Goal: Task Accomplishment & Management: Use online tool/utility

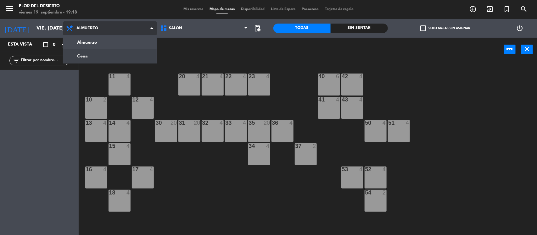
scroll to position [1, 0]
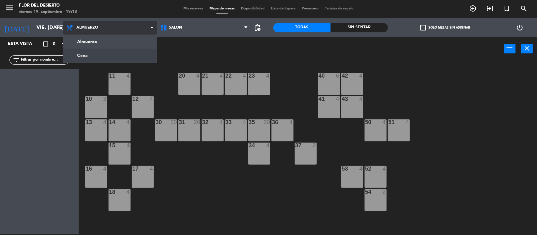
click at [109, 53] on ng-component "menu [PERSON_NAME] DEL DESIERTO viernes 19. septiembre - 19:18 Mis reservas Map…" at bounding box center [268, 117] width 537 height 236
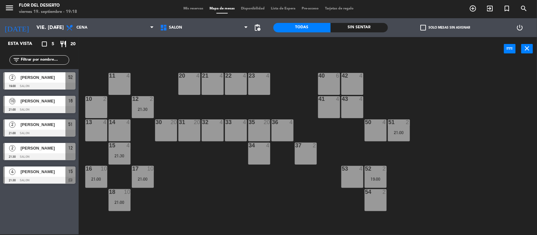
click at [55, 78] on span "[PERSON_NAME]" at bounding box center [42, 77] width 45 height 7
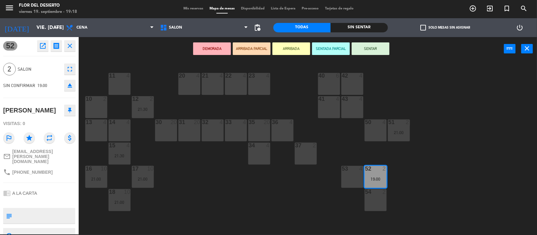
click at [364, 46] on button "SENTAR" at bounding box center [371, 48] width 38 height 13
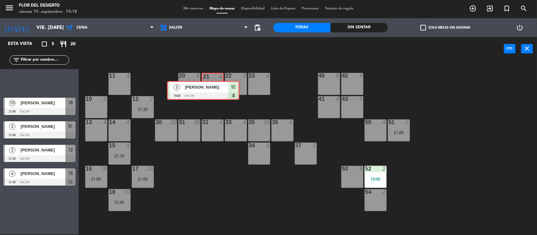
drag, startPoint x: 51, startPoint y: 81, endPoint x: 216, endPoint y: 89, distance: 165.0
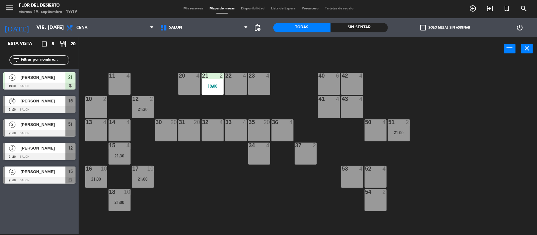
click at [56, 128] on span "[PERSON_NAME]" at bounding box center [42, 124] width 45 height 7
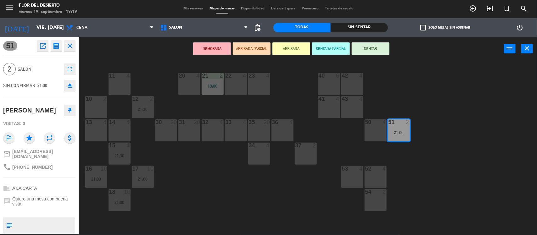
click at [42, 44] on icon "open_in_new" at bounding box center [43, 46] width 8 height 8
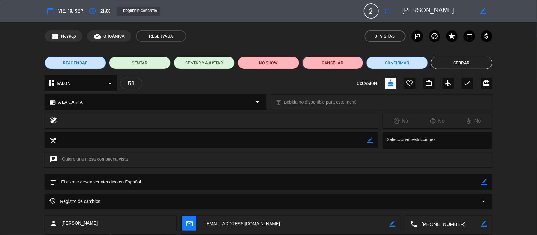
click at [315, 62] on button "Cancelar" at bounding box center [332, 63] width 61 height 13
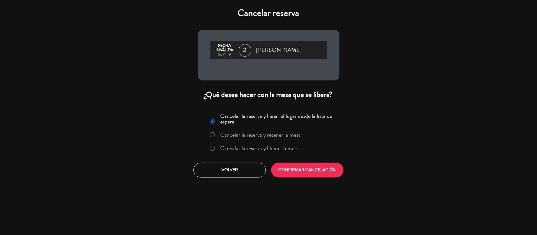
click at [290, 148] on label "Cancelar la reserva y liberar la mesa" at bounding box center [259, 149] width 79 height 6
click at [320, 170] on button "CONFIRMAR CANCELACIÓN" at bounding box center [307, 170] width 72 height 15
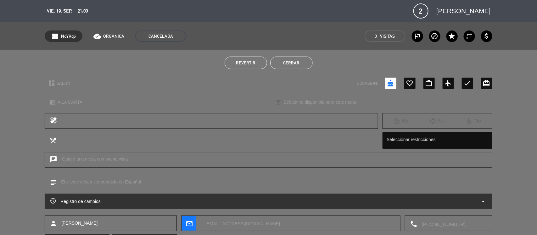
click at [293, 60] on button "Cerrar" at bounding box center [291, 63] width 42 height 13
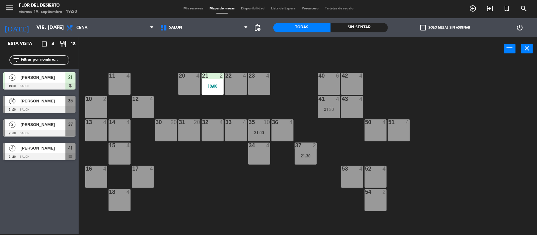
click at [47, 98] on span "[PERSON_NAME]" at bounding box center [42, 101] width 45 height 7
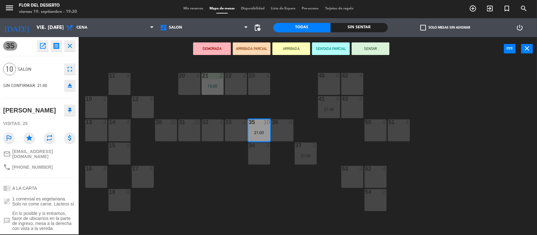
click at [41, 49] on button "open_in_new" at bounding box center [42, 45] width 11 height 11
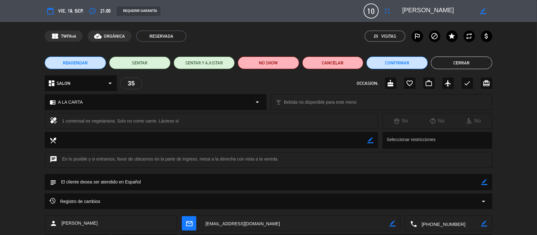
scroll to position [39, 0]
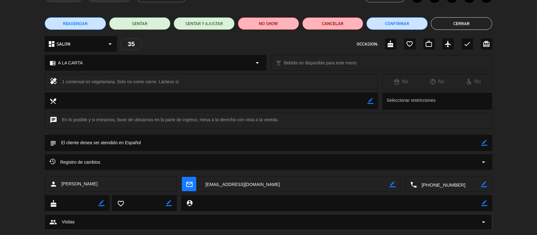
click at [463, 25] on button "Cerrar" at bounding box center [461, 23] width 61 height 13
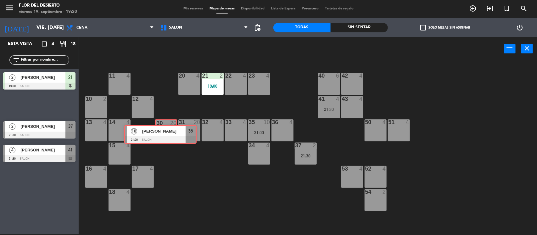
drag, startPoint x: 48, startPoint y: 101, endPoint x: 169, endPoint y: 131, distance: 124.6
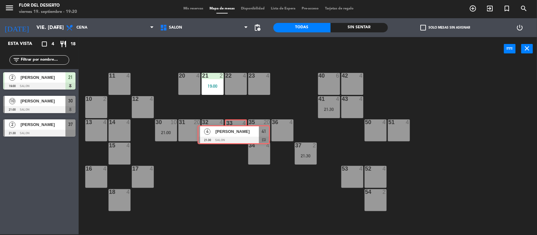
drag, startPoint x: 46, startPoint y: 151, endPoint x: 241, endPoint y: 134, distance: 195.1
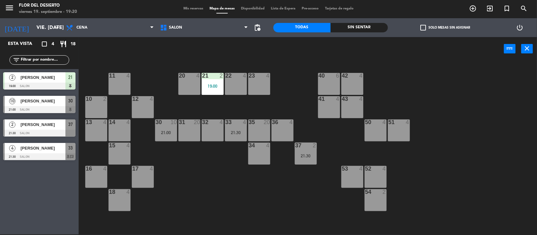
click at [51, 125] on div "2 [PERSON_NAME] 21:30 SALON 37" at bounding box center [39, 128] width 79 height 24
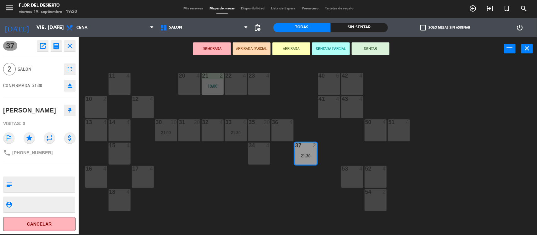
click at [116, 51] on div "DEMORADA ARRIBADA PARCIAL ARRIBADA SENTADA PARCIAL SENTAR power_input close" at bounding box center [291, 49] width 425 height 24
click at [71, 47] on icon "close" at bounding box center [70, 46] width 8 height 8
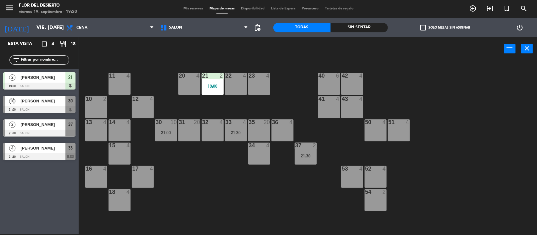
click at [34, 152] on span "[PERSON_NAME]" at bounding box center [42, 148] width 45 height 7
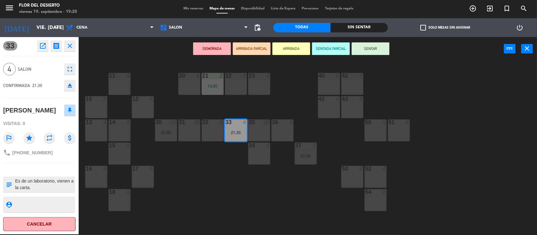
click at [73, 44] on icon "close" at bounding box center [70, 46] width 8 height 8
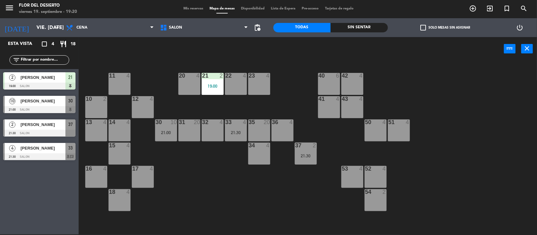
click at [42, 79] on span "[PERSON_NAME]" at bounding box center [42, 77] width 45 height 7
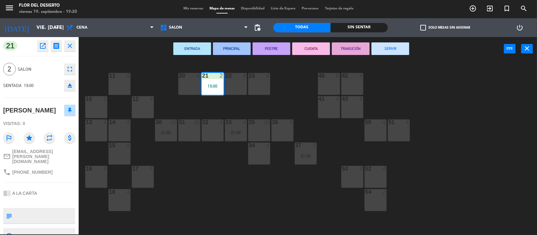
drag, startPoint x: 55, startPoint y: 109, endPoint x: 4, endPoint y: 107, distance: 51.3
click at [4, 107] on div "[PERSON_NAME]" at bounding box center [39, 111] width 72 height 16
copy div "[PERSON_NAME]"
click at [125, 55] on div "ENTRADA PRINCIPAL POSTRE CUENTA TRANSICIÓN SERVIR power_input close" at bounding box center [291, 49] width 425 height 24
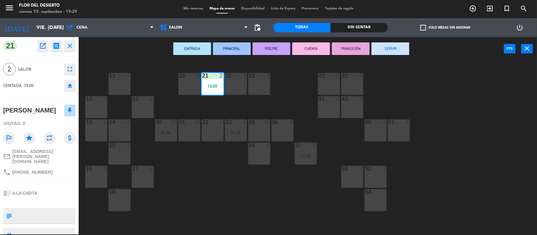
click at [117, 62] on div "11 4 20 4 21 2 19:00 22 4 23 4 40 6 42 4 10 2 12 4 41 4 43 4 13 4 14 4 30 10 21…" at bounding box center [310, 149] width 453 height 174
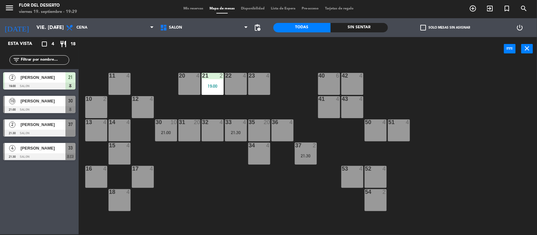
click at [42, 104] on span "[PERSON_NAME]" at bounding box center [42, 101] width 45 height 7
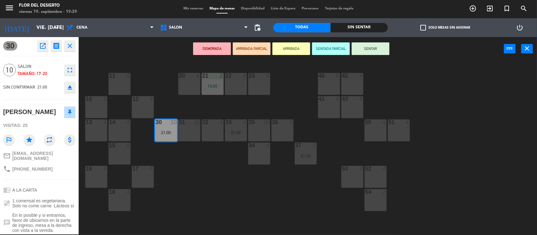
click at [44, 47] on icon "open_in_new" at bounding box center [43, 46] width 8 height 8
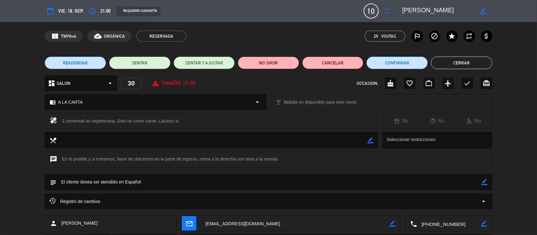
drag, startPoint x: 183, startPoint y: 122, endPoint x: 61, endPoint y: 120, distance: 121.7
click at [61, 120] on div "healing 1 comensal es vegetariana. Solo no come carne. Lácteos sí" at bounding box center [211, 121] width 333 height 16
copy div "1 comensal es vegetariana. Solo no come carne. Lácteos sí"
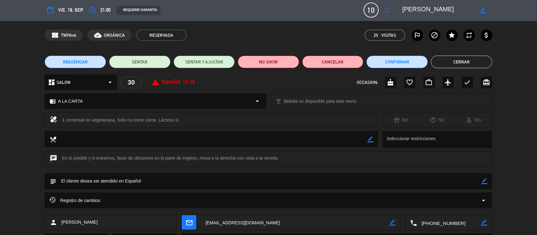
scroll to position [0, 0]
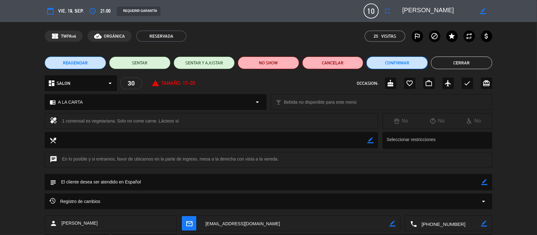
click at [407, 57] on button "Confirmar" at bounding box center [396, 63] width 61 height 13
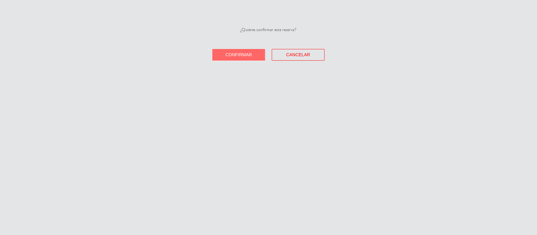
click at [240, 53] on span "Confirmar" at bounding box center [239, 54] width 27 height 5
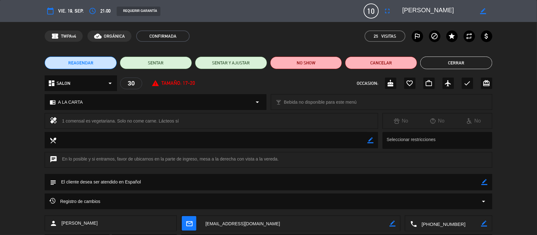
click at [482, 65] on button "Cerrar" at bounding box center [456, 63] width 72 height 13
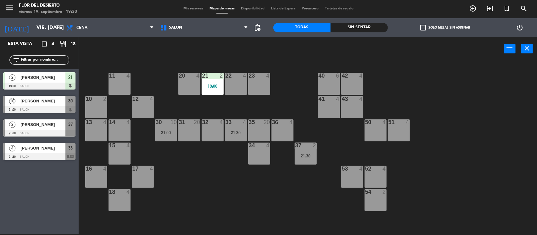
click at [53, 127] on span "[PERSON_NAME]" at bounding box center [42, 124] width 45 height 7
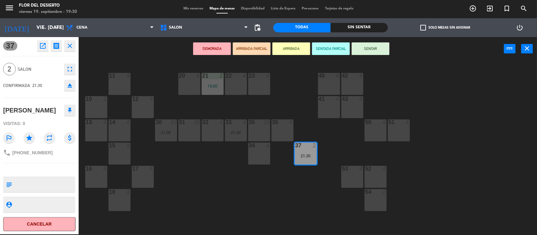
click at [201, 178] on div "11 4 20 4 21 2 19:00 22 4 23 4 40 6 42 4 10 2 12 4 41 4 43 4 13 4 14 4 30 10 21…" at bounding box center [310, 149] width 453 height 174
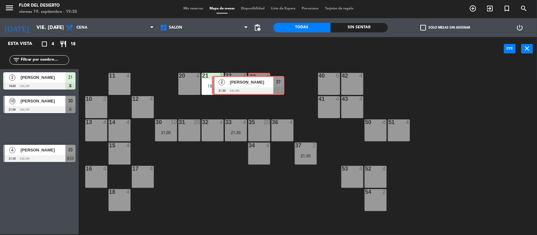
drag, startPoint x: 48, startPoint y: 123, endPoint x: 257, endPoint y: 80, distance: 213.2
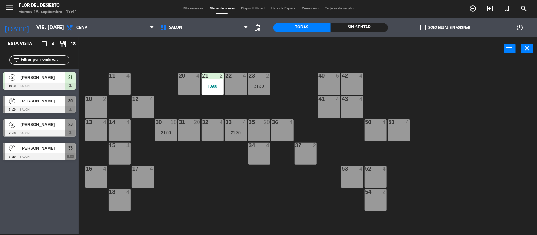
click at [227, 164] on div "11 4 20 4 21 2 19:00 22 4 23 2 21:30 40 6 42 4 10 2 12 4 41 4 43 4 13 4 14 4 30…" at bounding box center [310, 149] width 453 height 174
click at [49, 127] on span "[PERSON_NAME]" at bounding box center [42, 124] width 45 height 7
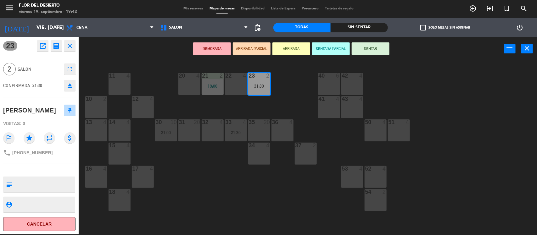
click at [158, 54] on div "DEMORADA ARRIBADA PARCIAL ARRIBADA SENTADA PARCIAL SENTAR power_input close" at bounding box center [291, 49] width 425 height 24
click at [72, 45] on icon "close" at bounding box center [70, 46] width 8 height 8
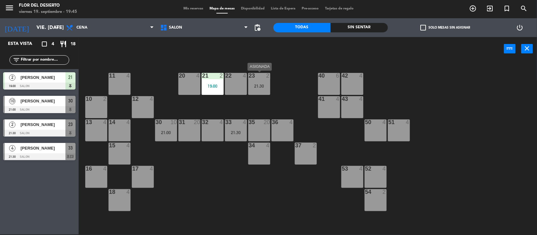
click at [258, 91] on div "23 2 21:30" at bounding box center [259, 84] width 22 height 22
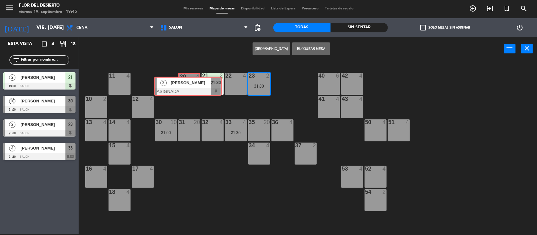
drag, startPoint x: 287, startPoint y: 106, endPoint x: 191, endPoint y: 84, distance: 98.0
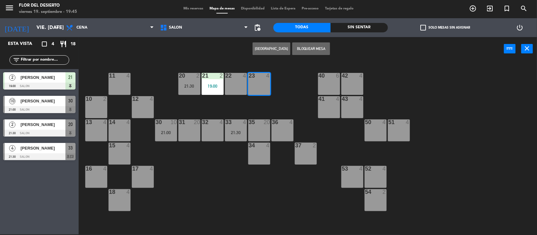
click at [282, 52] on button "[GEOGRAPHIC_DATA]" at bounding box center [272, 48] width 38 height 13
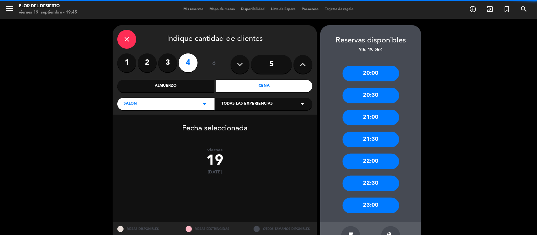
click at [151, 60] on label "2" at bounding box center [147, 62] width 19 height 19
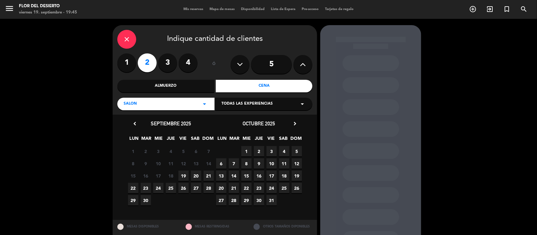
click at [185, 176] on span "19" at bounding box center [183, 176] width 10 height 10
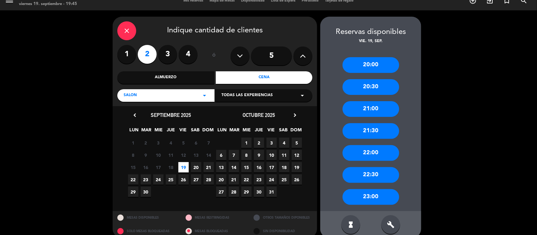
scroll to position [18, 0]
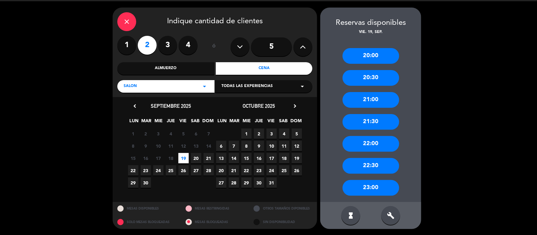
click at [373, 52] on div "20:00" at bounding box center [371, 56] width 57 height 16
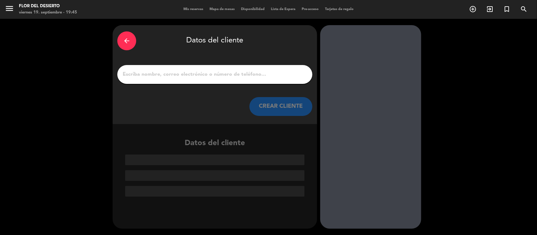
click at [183, 71] on input "1" at bounding box center [215, 74] width 186 height 9
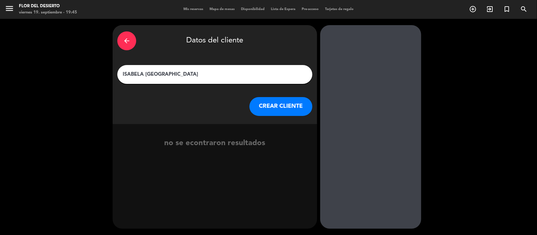
type input "ISABELA [GEOGRAPHIC_DATA]"
click at [298, 114] on button "CREAR CLIENTE" at bounding box center [280, 106] width 63 height 19
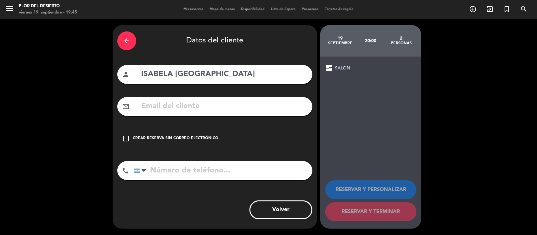
click at [194, 142] on div "Crear reserva sin correo electrónico" at bounding box center [176, 139] width 86 height 6
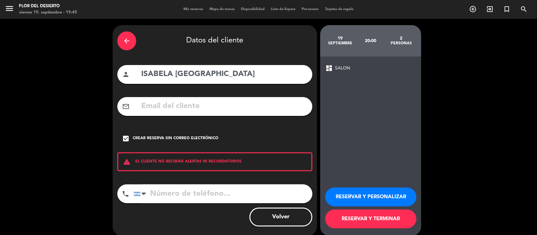
click at [375, 216] on button "RESERVAR Y TERMINAR" at bounding box center [370, 219] width 91 height 19
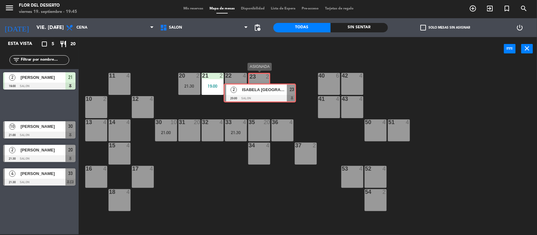
drag, startPoint x: 38, startPoint y: 106, endPoint x: 258, endPoint y: 88, distance: 220.5
click at [258, 88] on div "Esta vista crop_square 5 restaurant 20 filter_list 2 [PERSON_NAME] 19:00 SALON …" at bounding box center [268, 136] width 537 height 198
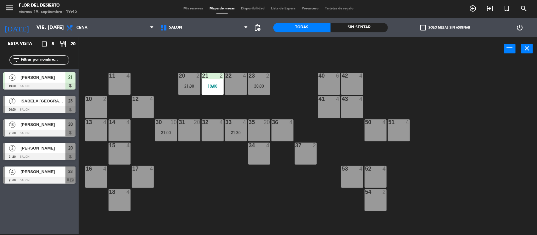
click at [258, 90] on div "23 2 20:00" at bounding box center [259, 84] width 22 height 22
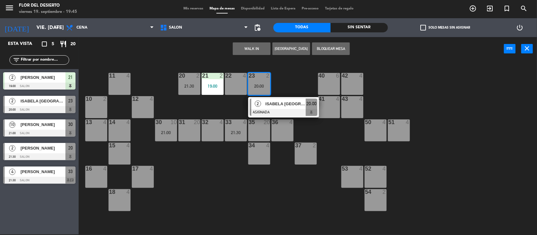
click at [276, 104] on span "ISABELA [GEOGRAPHIC_DATA]" at bounding box center [285, 104] width 40 height 7
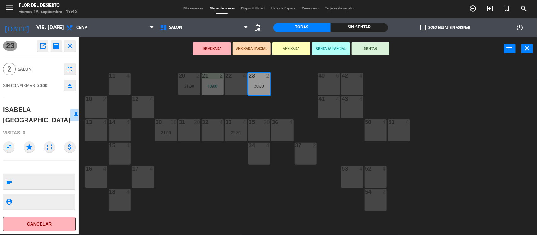
click at [385, 50] on button "SENTAR" at bounding box center [371, 48] width 38 height 13
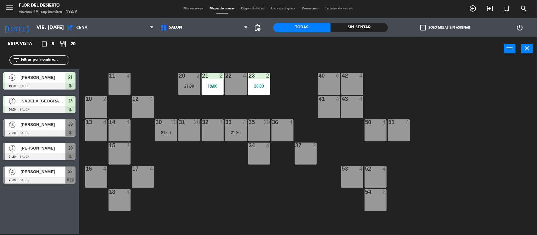
click at [117, 134] on div "14 4" at bounding box center [120, 131] width 22 height 22
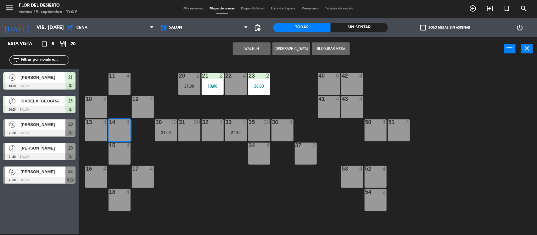
click at [263, 51] on button "WALK IN" at bounding box center [252, 48] width 38 height 13
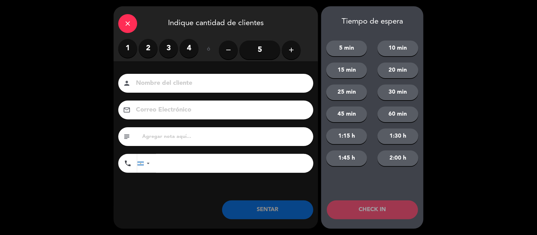
click at [148, 50] on label "2" at bounding box center [148, 48] width 19 height 19
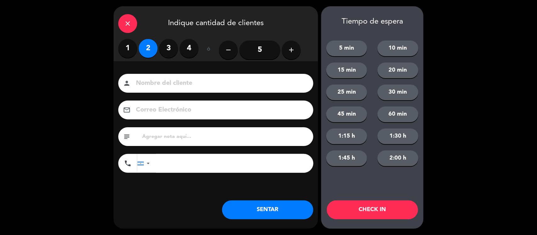
click at [164, 80] on input at bounding box center [220, 83] width 170 height 11
type input "G"
type input "WALK IN [GEOGRAPHIC_DATA] EN [GEOGRAPHIC_DATA]"
click at [169, 137] on input "text" at bounding box center [225, 136] width 167 height 9
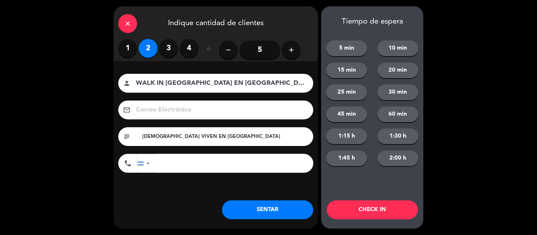
click at [211, 140] on input "[DEMOGRAPHIC_DATA] VIVEN EN [GEOGRAPHIC_DATA]" at bounding box center [225, 136] width 167 height 9
type input "[DEMOGRAPHIC_DATA] VIVEN EN [GEOGRAPHIC_DATA] HACE UNOS MESES,PRIMER VISITA"
click at [283, 209] on button "SENTAR" at bounding box center [267, 210] width 91 height 19
